Goal: Information Seeking & Learning: Learn about a topic

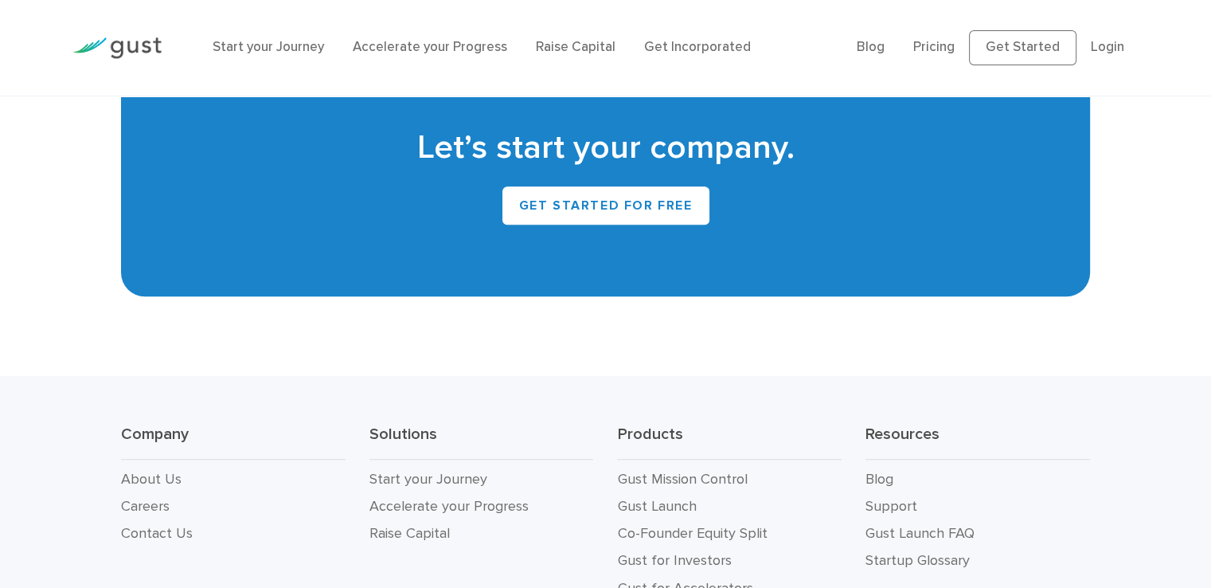
scroll to position [7296, 0]
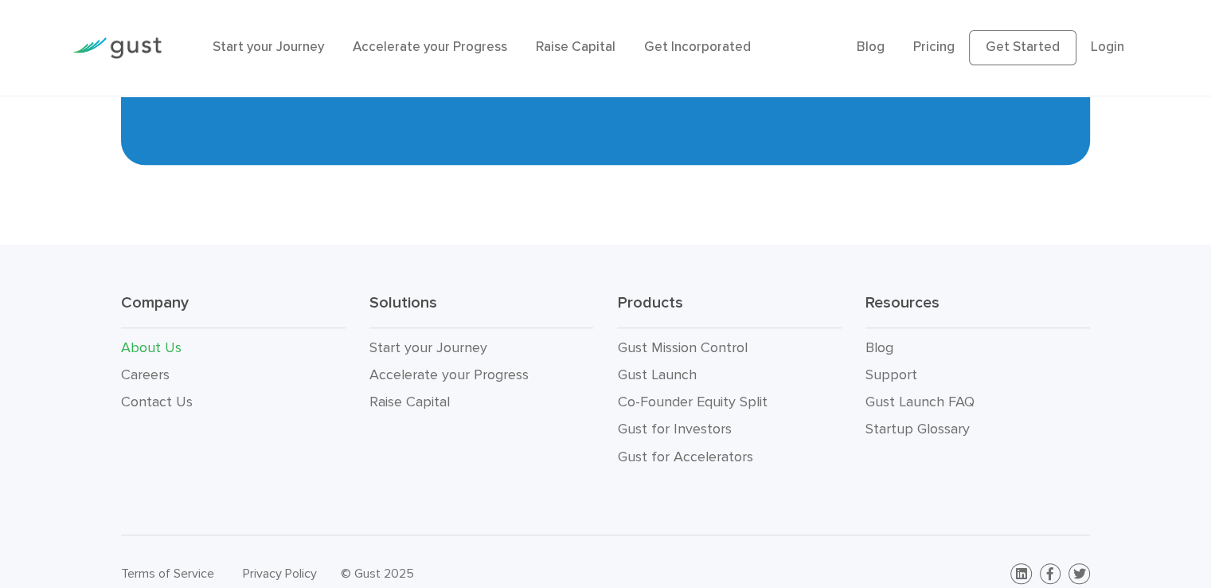
click at [139, 339] on link "About Us" at bounding box center [151, 347] width 61 height 17
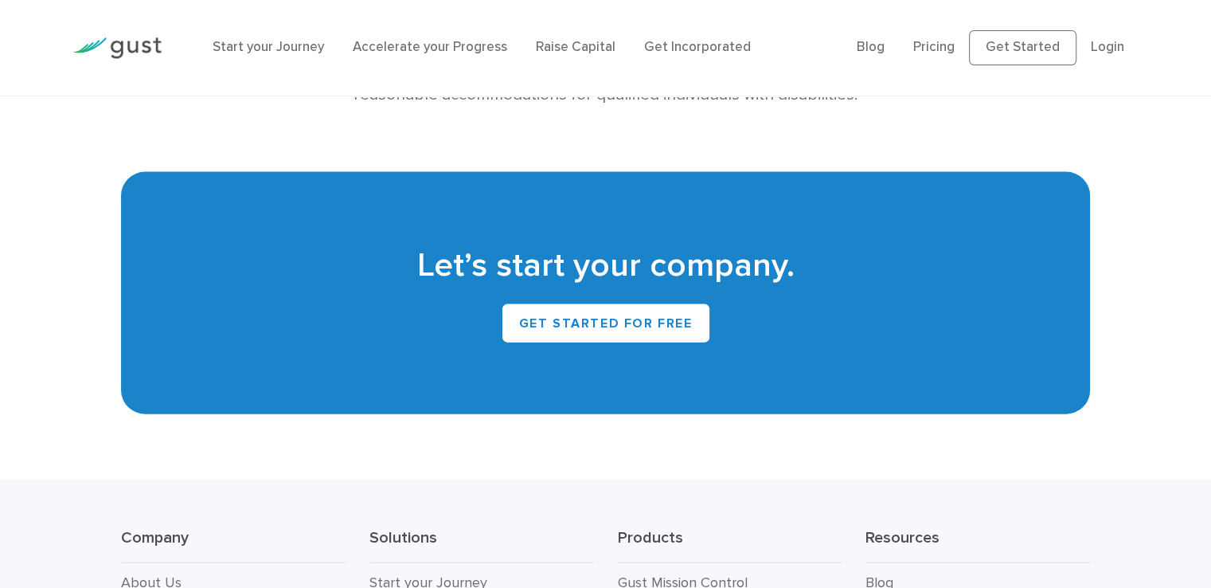
scroll to position [3662, 0]
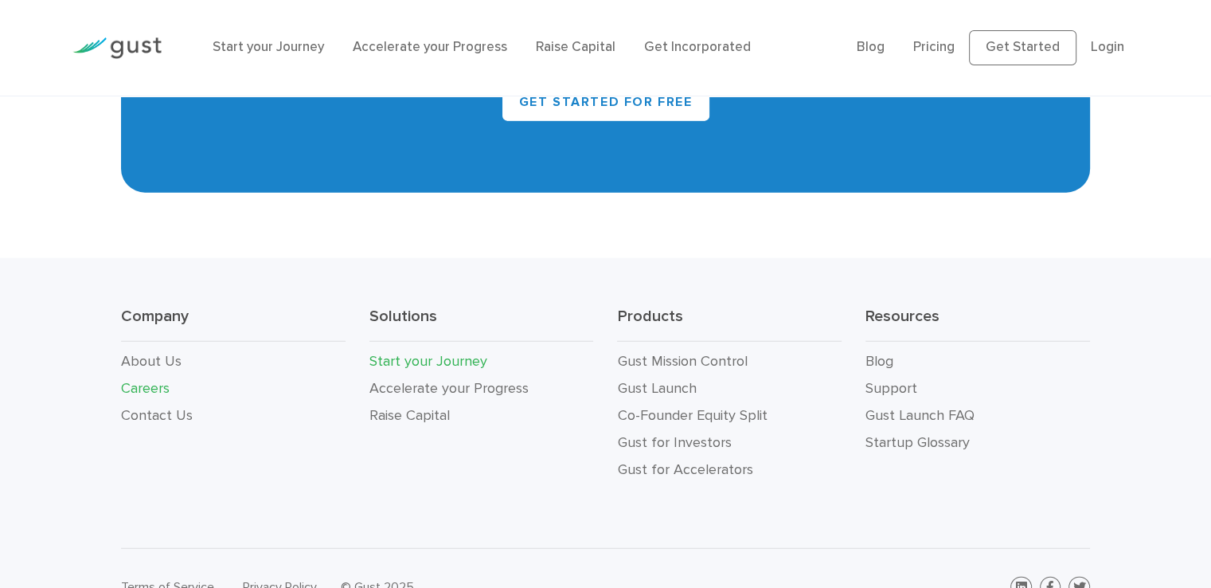
click at [442, 353] on link "Start your Journey" at bounding box center [428, 361] width 118 height 17
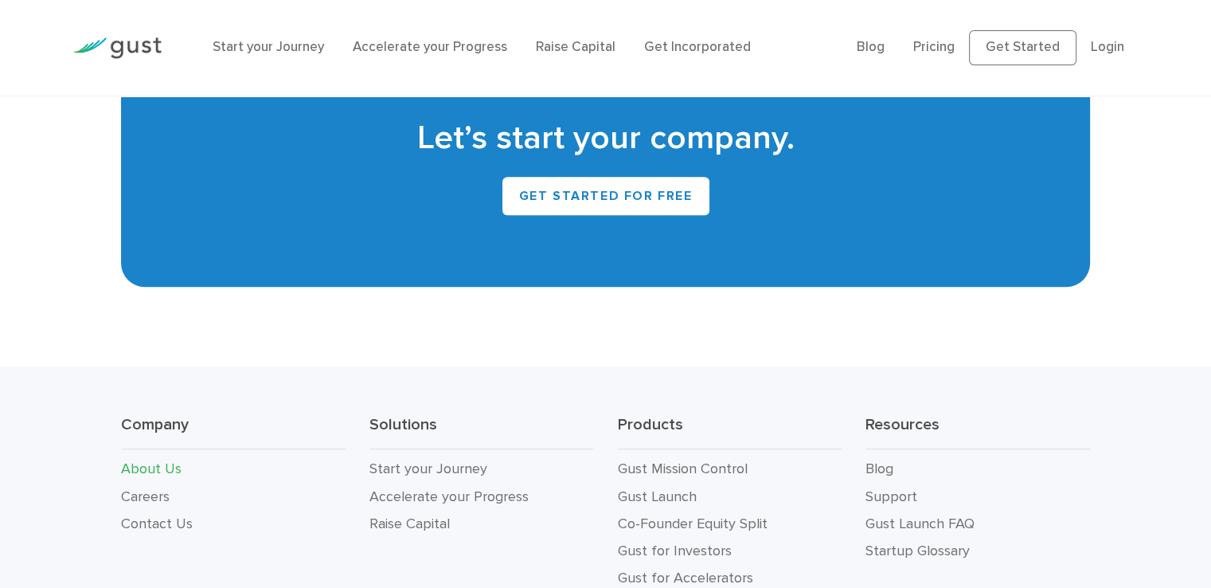
scroll to position [1669, 0]
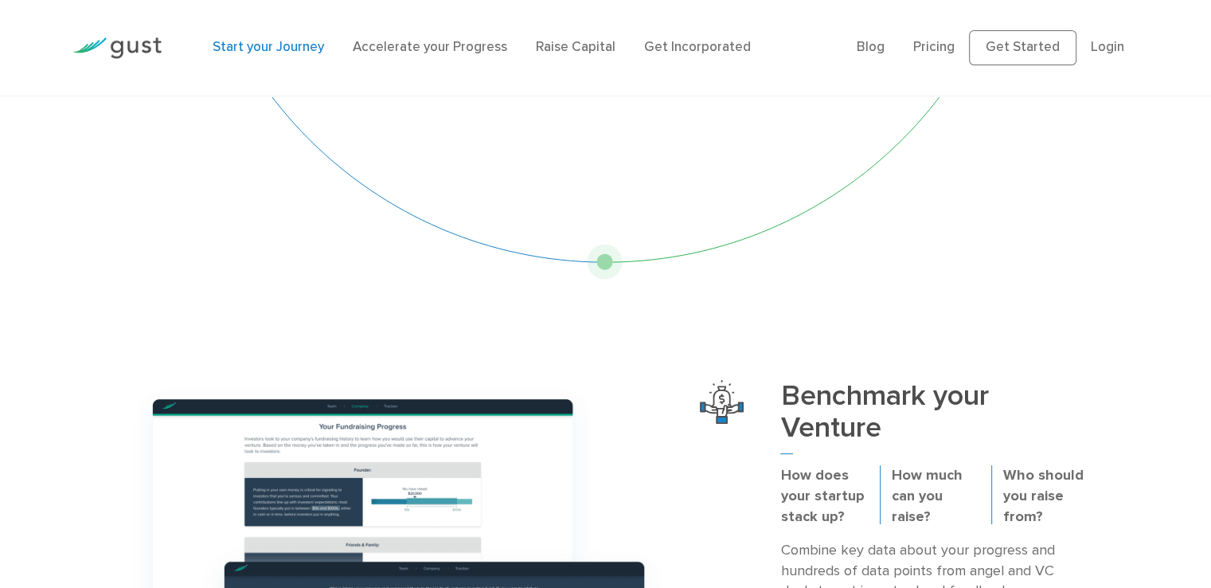
scroll to position [318, 0]
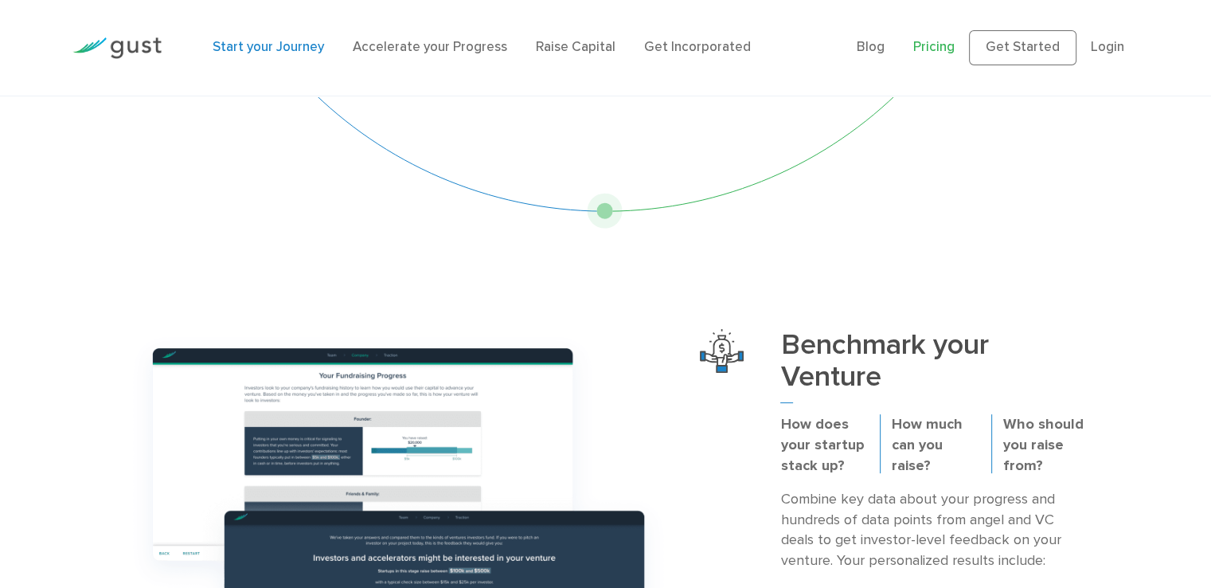
click at [933, 40] on link "Pricing" at bounding box center [933, 47] width 41 height 16
